Goal: Task Accomplishment & Management: Manage account settings

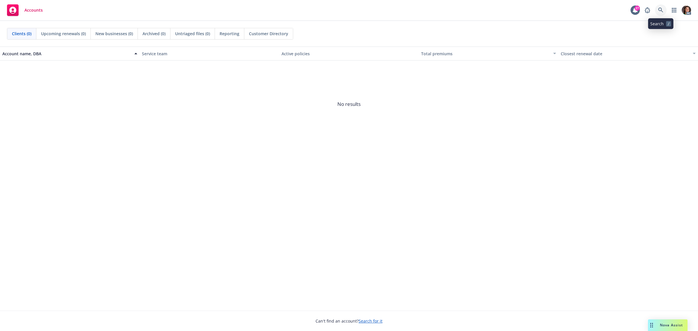
click at [659, 10] on icon at bounding box center [660, 10] width 5 height 5
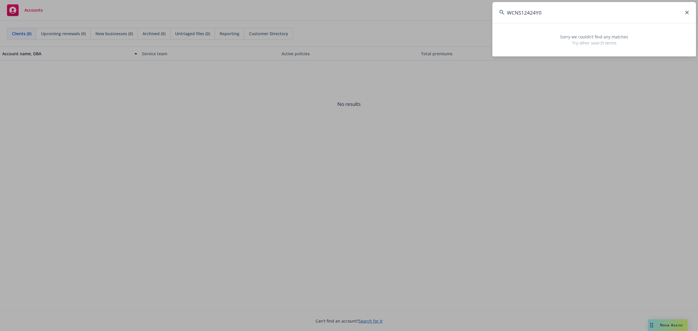
drag, startPoint x: 562, startPoint y: 16, endPoint x: 432, endPoint y: 19, distance: 129.7
click at [435, 19] on div "WCNS12424Y0 Sorry we couldn’t find any matches Try other search terms" at bounding box center [349, 165] width 698 height 331
paste input "6978e17d-2970-4ba8-8369-77618b676461"
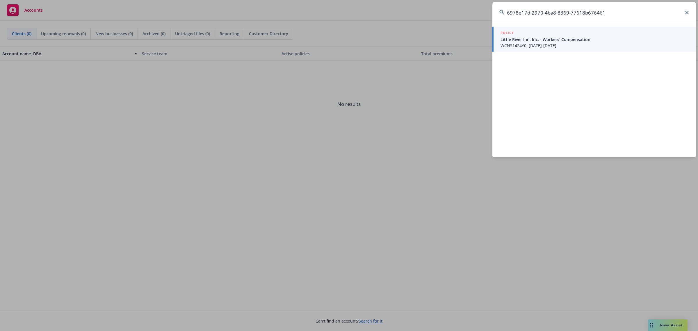
type input "6978e17d-2970-4ba8-8369-77618b676461"
click at [563, 43] on span "WCNS1424Y0, 10/01/2023-10/01/2024" at bounding box center [595, 45] width 188 height 6
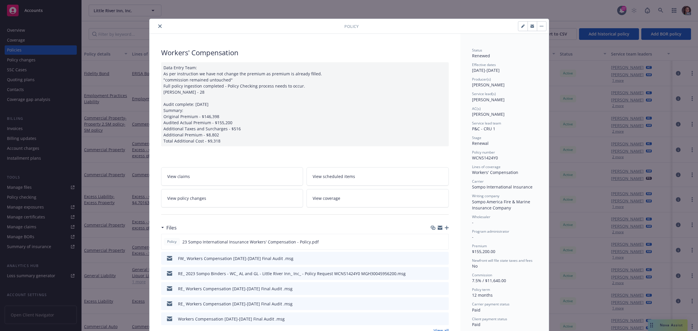
click at [255, 201] on link "View policy changes" at bounding box center [232, 198] width 142 height 18
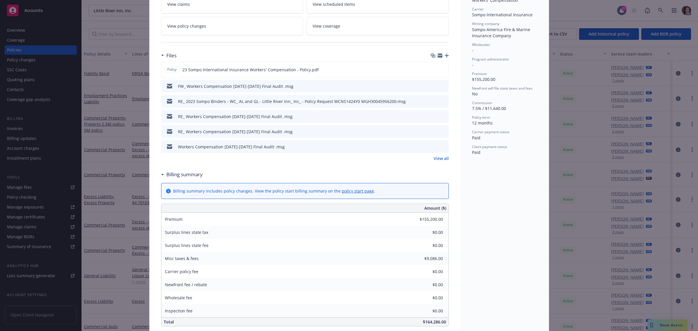
scroll to position [163, 0]
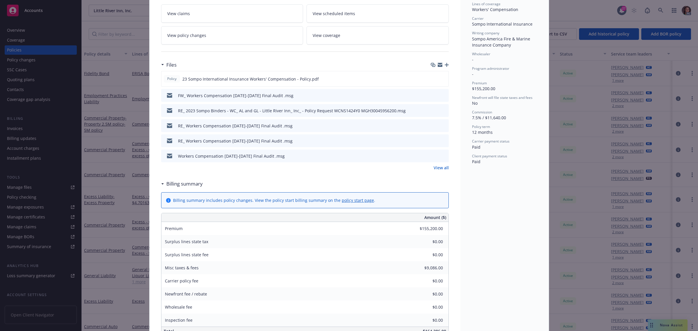
drag, startPoint x: 437, startPoint y: 166, endPoint x: 433, endPoint y: 164, distance: 5.1
click at [437, 166] on link "View all" at bounding box center [441, 168] width 15 height 6
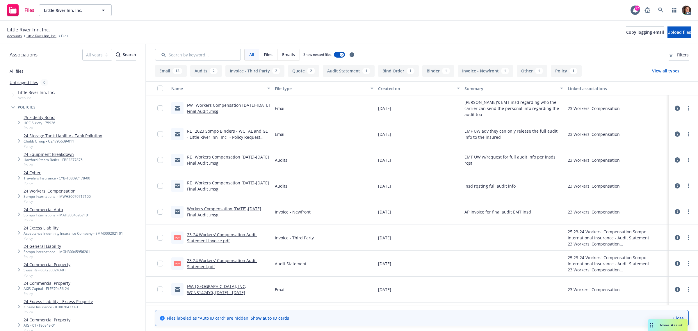
click at [221, 237] on link "23-24 Workers' Compensation Audit Statement Invoice.pdf" at bounding box center [222, 238] width 70 height 12
click at [659, 9] on icon at bounding box center [660, 10] width 5 height 5
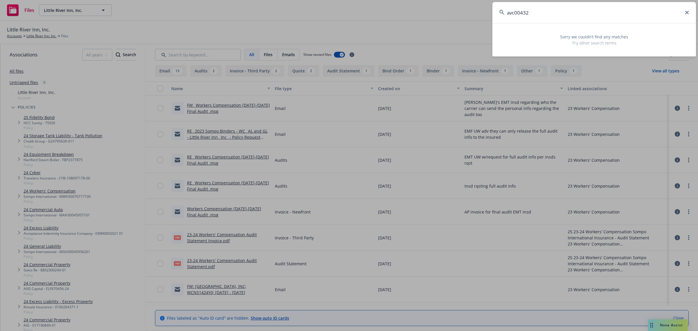
drag, startPoint x: 524, startPoint y: 13, endPoint x: 421, endPoint y: 29, distance: 103.9
click at [422, 29] on div "avc00432 Sorry we couldn’t find any matches Try other search terms" at bounding box center [349, 165] width 698 height 331
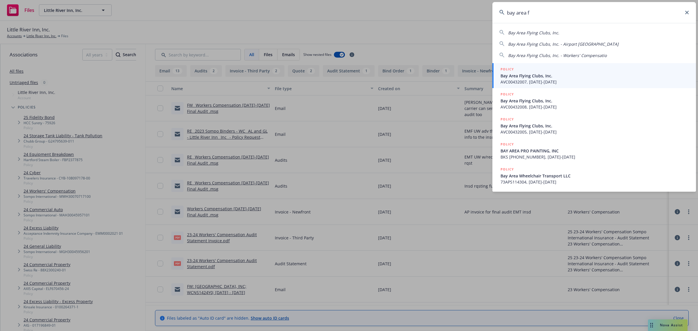
type input "bay area f"
click at [537, 79] on span "AVC00432007, 08/01/2024-08/01/2025" at bounding box center [595, 82] width 188 height 6
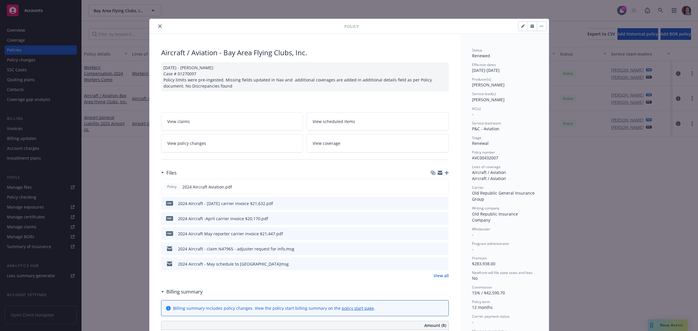
click at [158, 28] on icon "close" at bounding box center [159, 25] width 3 height 3
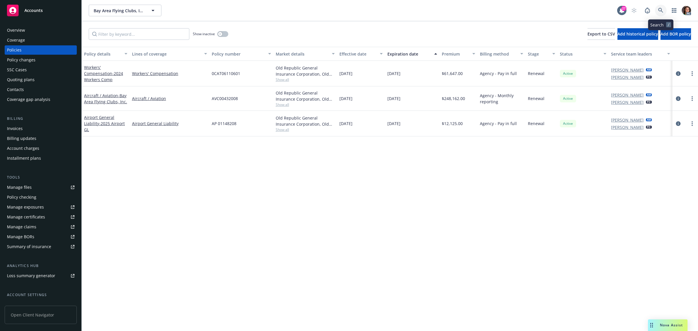
click at [661, 10] on icon at bounding box center [660, 10] width 5 height 5
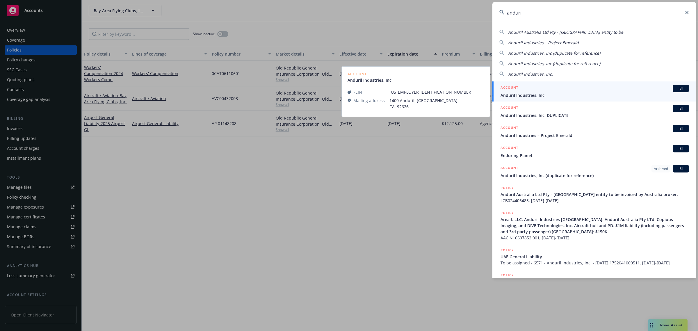
type input "anduril"
click at [542, 93] on span "Anduril Industries, Inc." at bounding box center [595, 95] width 188 height 6
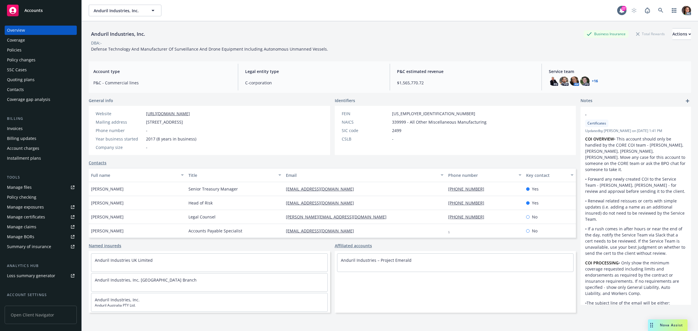
click at [24, 51] on div "Policies" at bounding box center [40, 49] width 67 height 9
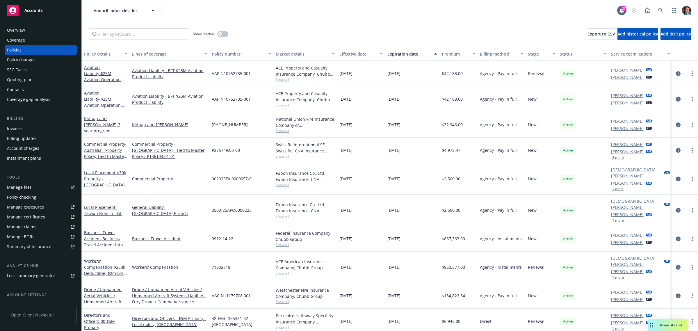
click at [676, 97] on icon "circleInformation" at bounding box center [678, 99] width 5 height 5
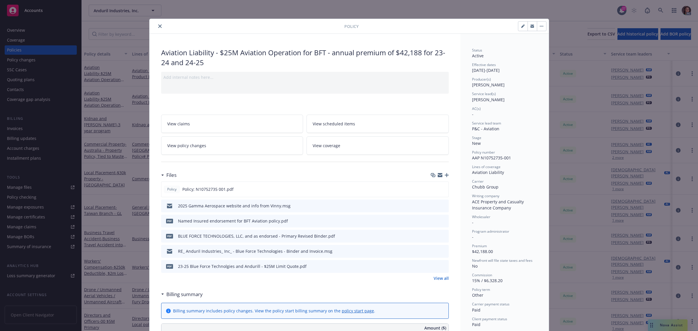
click at [239, 147] on link "View policy changes" at bounding box center [232, 145] width 142 height 18
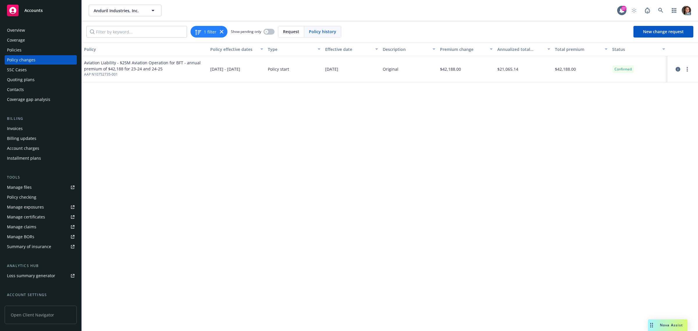
click at [15, 129] on div "Invoices" at bounding box center [15, 128] width 16 height 9
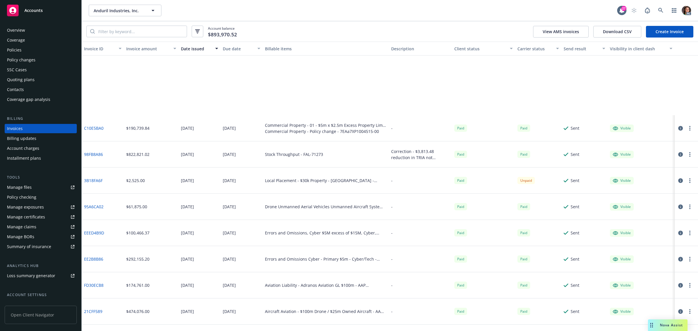
scroll to position [400, 0]
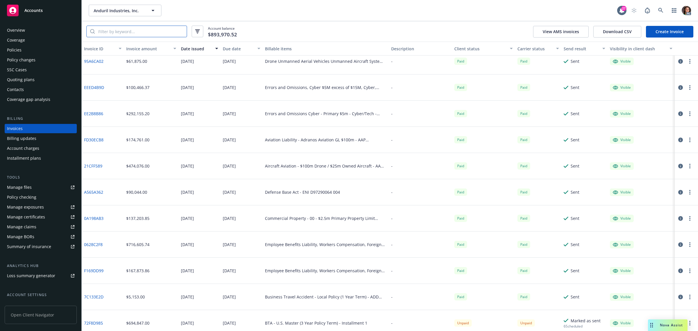
click at [143, 31] on input "search" at bounding box center [141, 31] width 92 height 11
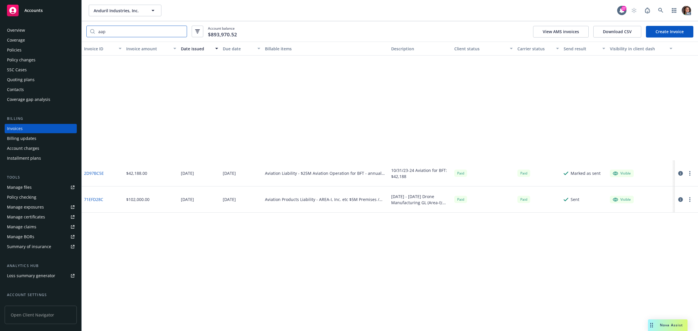
scroll to position [0, 0]
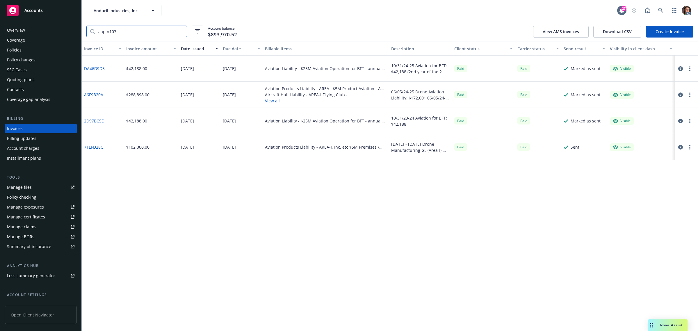
type input "aap n107"
drag, startPoint x: 270, startPoint y: 215, endPoint x: 272, endPoint y: 217, distance: 3.7
click at [270, 216] on div "Invoice ID Invoice amount Date issued Due date Billable items Description Clien…" at bounding box center [390, 186] width 616 height 289
drag, startPoint x: 140, startPoint y: 297, endPoint x: 182, endPoint y: 300, distance: 42.0
click at [140, 297] on div "Invoice ID Invoice amount Date issued Due date Billable items Description Clien…" at bounding box center [390, 186] width 616 height 289
